Goal: Navigation & Orientation: Go to known website

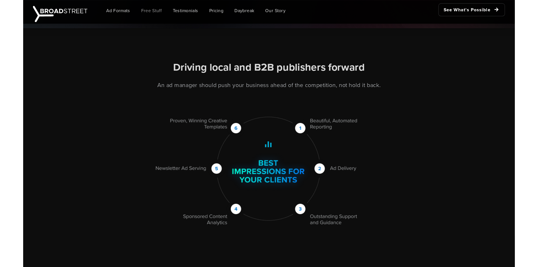
scroll to position [610, 0]
